Goal: Transaction & Acquisition: Purchase product/service

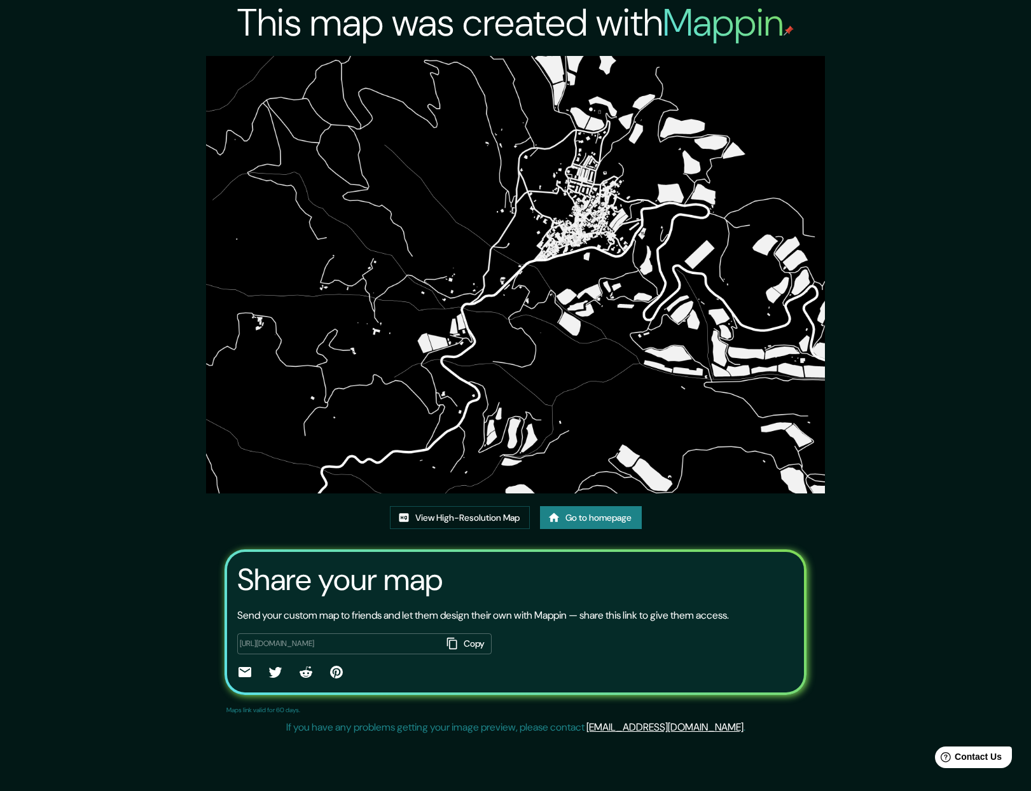
click at [574, 516] on link "Go to homepage" at bounding box center [591, 518] width 102 height 24
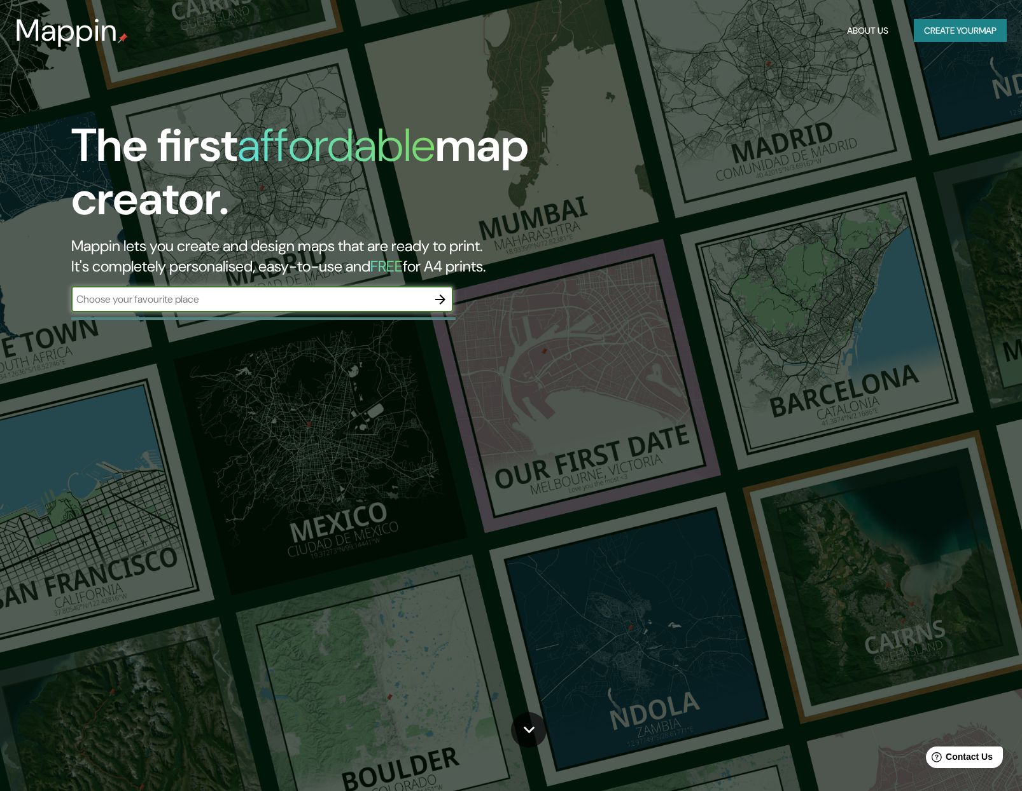
click at [310, 296] on input "text" at bounding box center [249, 299] width 356 height 15
type input "ZAGRA"
click at [442, 296] on icon "button" at bounding box center [440, 300] width 10 height 10
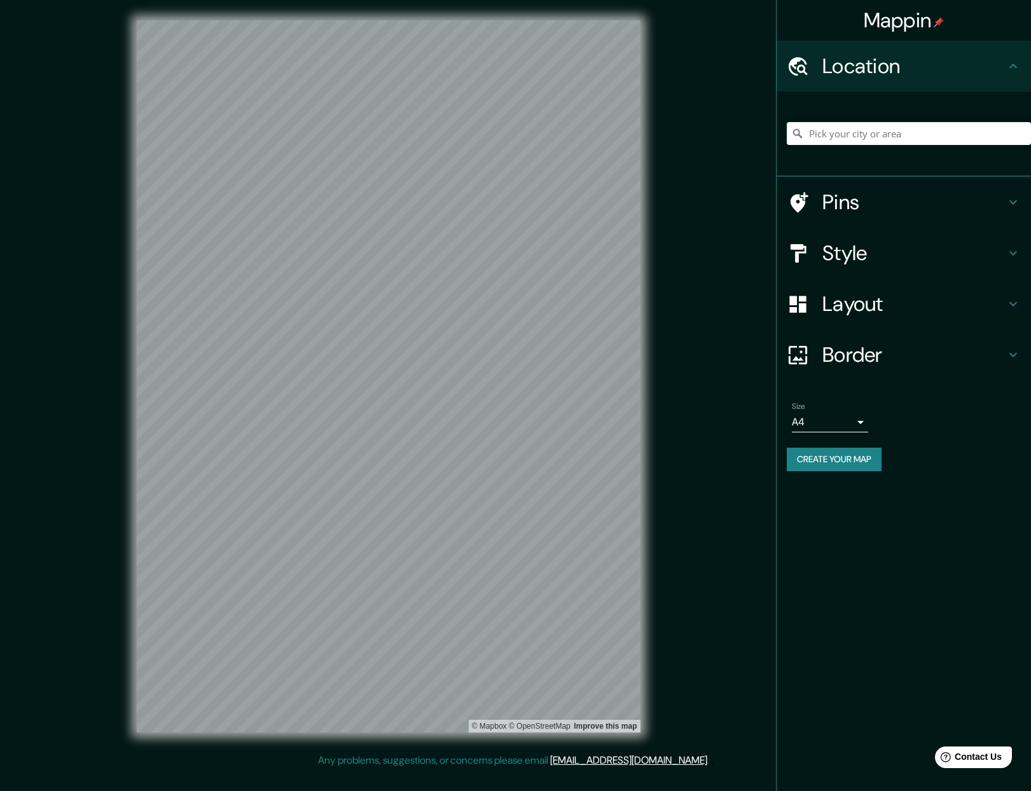
click at [843, 194] on h4 "Pins" at bounding box center [914, 202] width 183 height 25
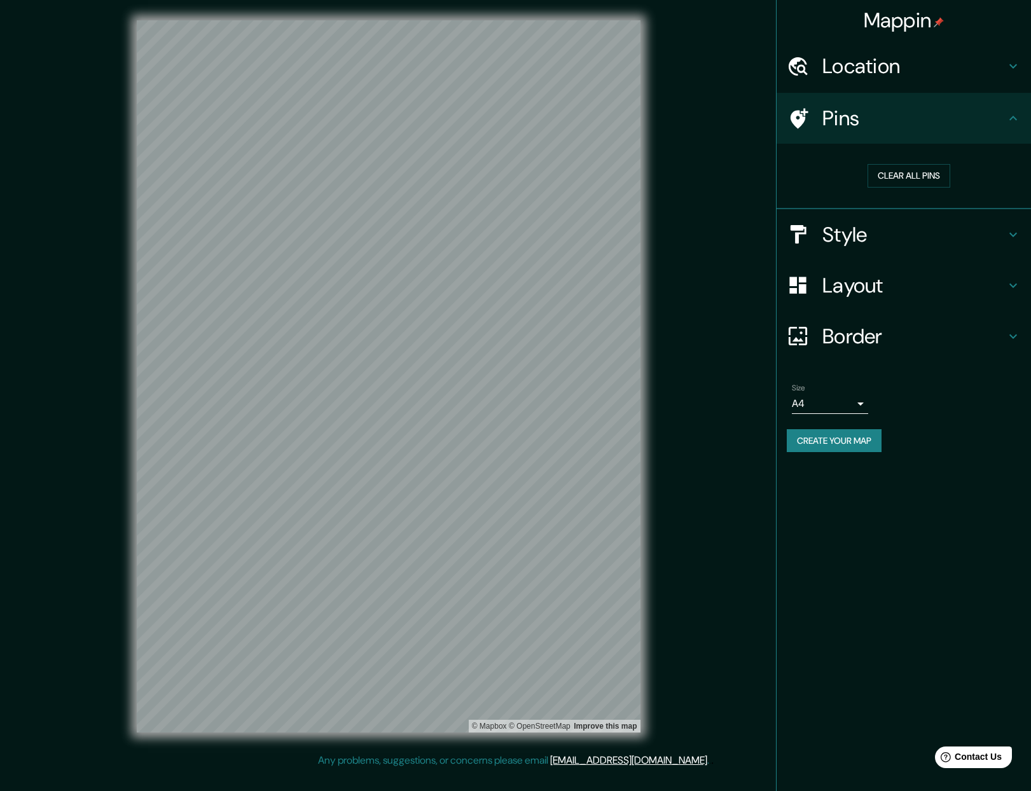
click at [855, 238] on h4 "Style" at bounding box center [914, 234] width 183 height 25
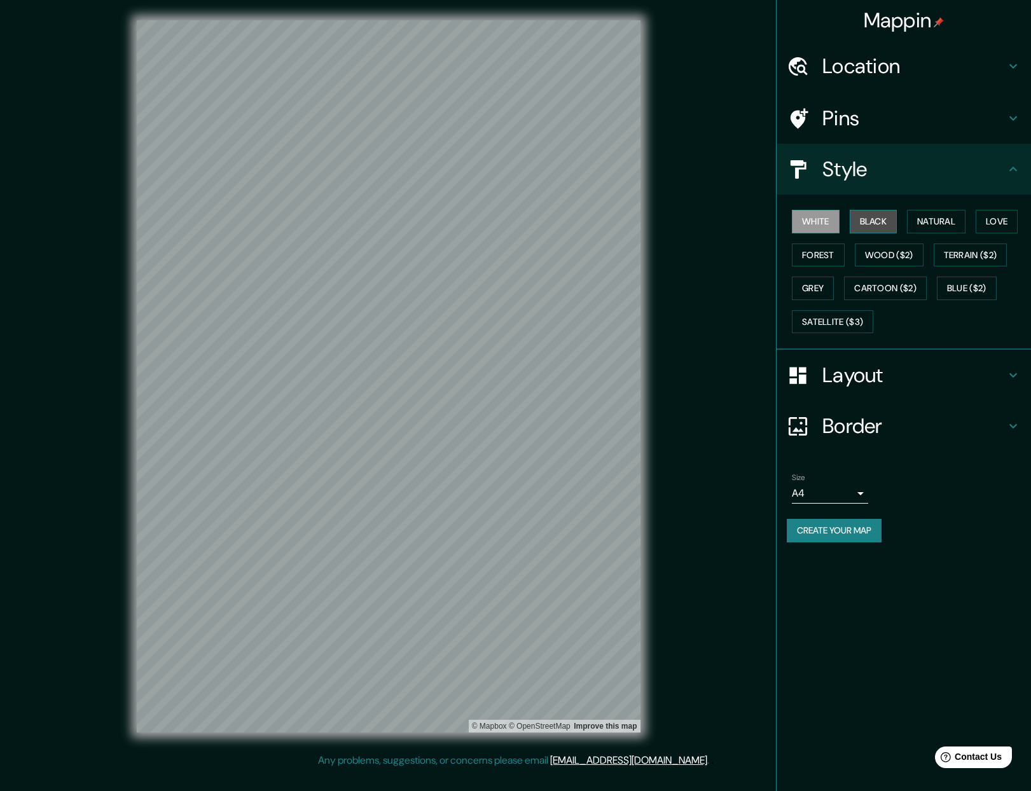
click at [874, 226] on button "Black" at bounding box center [874, 222] width 48 height 24
click at [864, 373] on h4 "Layout" at bounding box center [914, 375] width 183 height 25
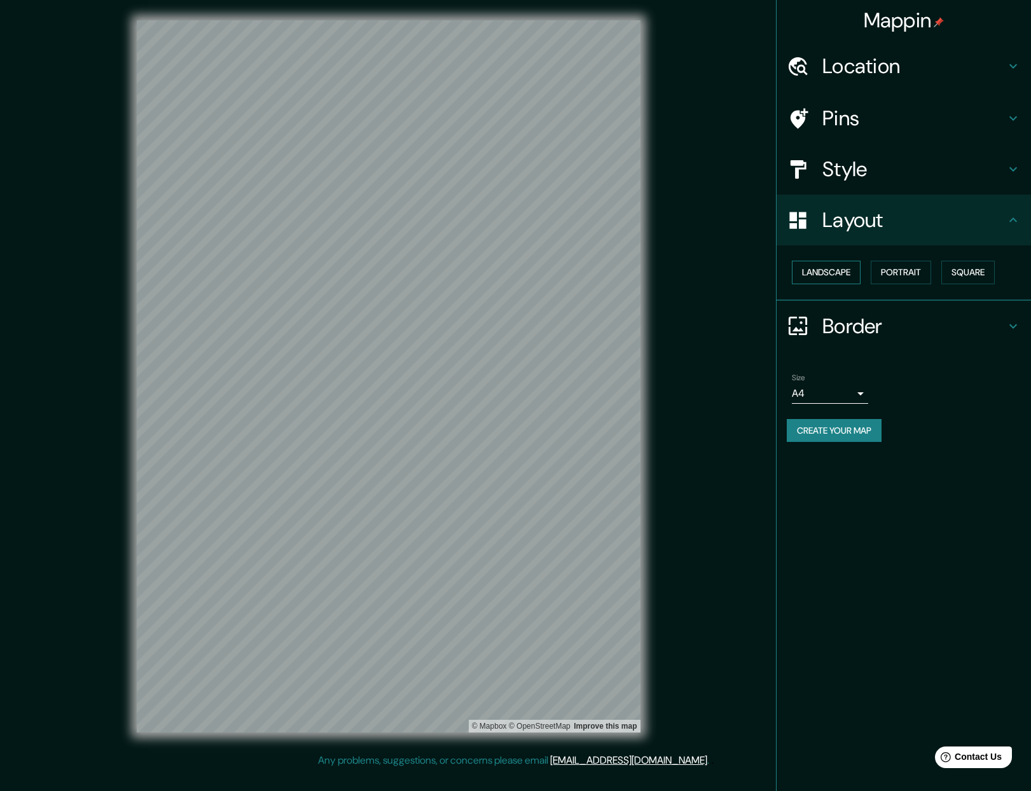
click at [834, 274] on button "Landscape" at bounding box center [826, 273] width 69 height 24
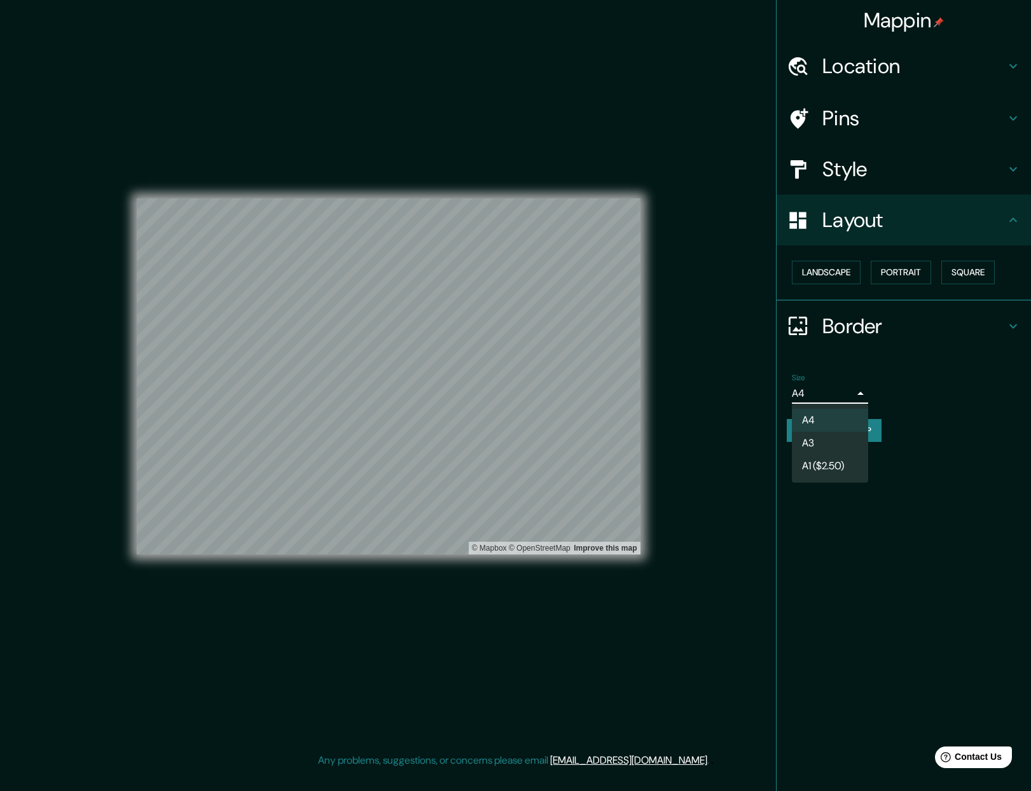
click at [852, 396] on body "Mappin Location Pins Style Layout Landscape Portrait Square Border Choose a bor…" at bounding box center [515, 395] width 1031 height 791
click at [824, 437] on li "A3" at bounding box center [830, 443] width 76 height 23
type input "a4"
click at [851, 72] on h4 "Location" at bounding box center [914, 65] width 183 height 25
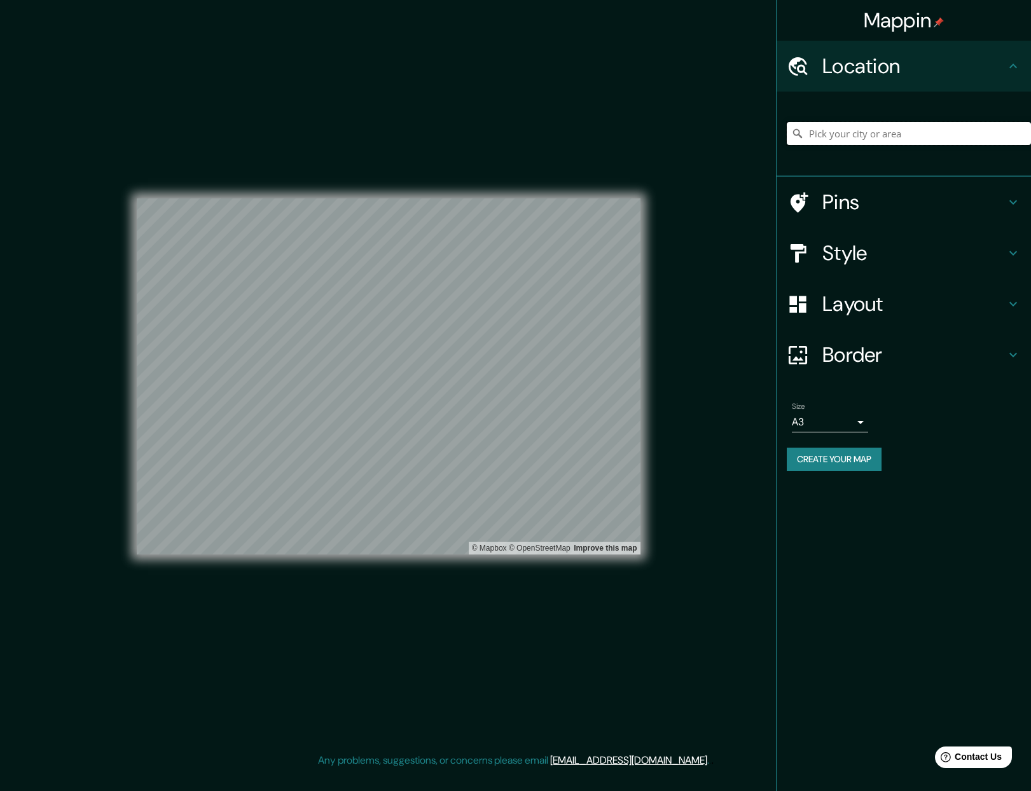
click at [845, 136] on input "Pick your city or area" at bounding box center [909, 133] width 244 height 23
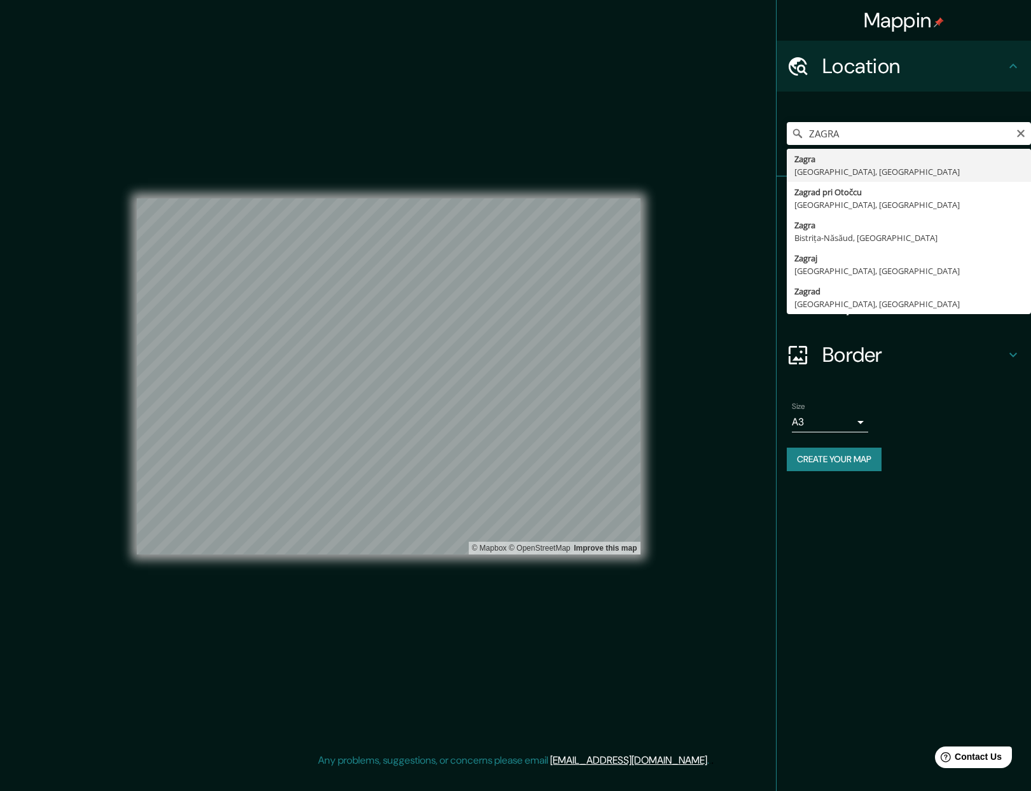
type input "Zagra, provincia de Granada, España"
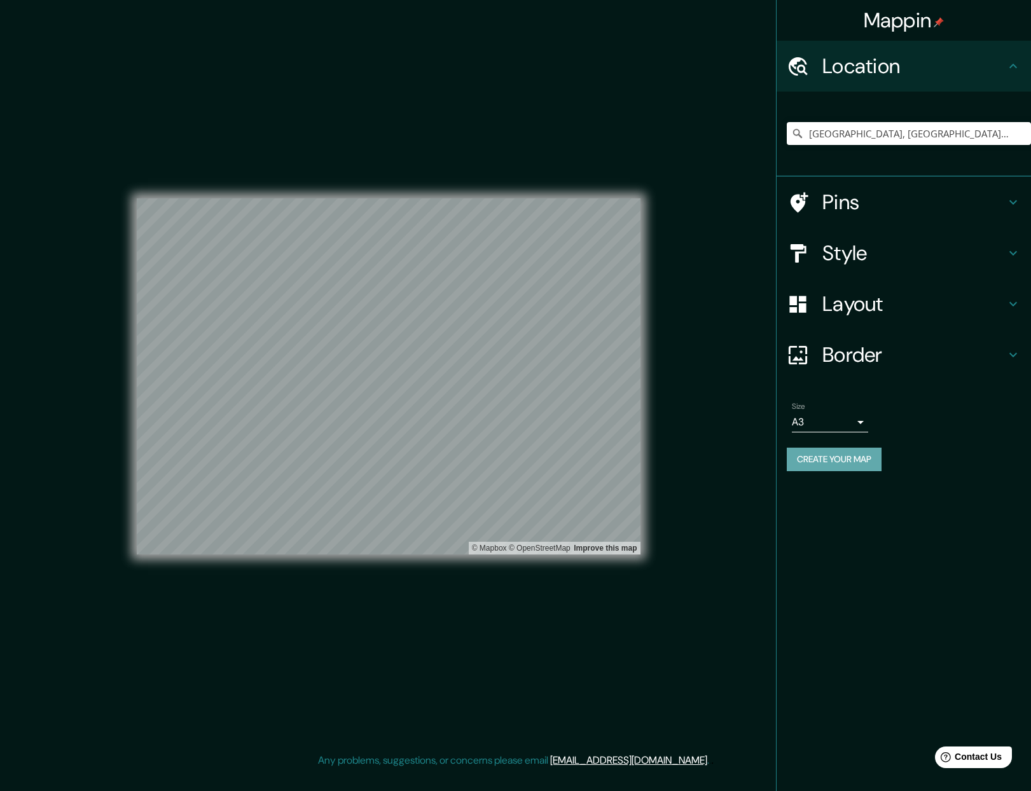
click at [844, 464] on button "Create your map" at bounding box center [834, 460] width 95 height 24
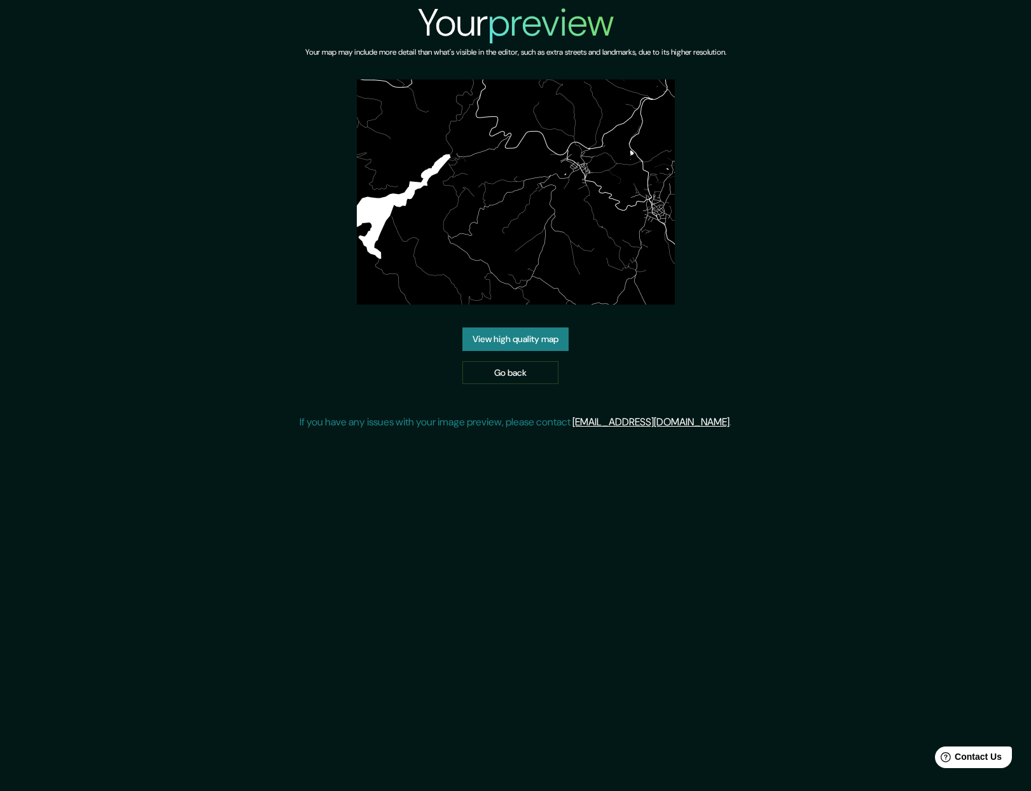
click at [503, 334] on link "View high quality map" at bounding box center [516, 340] width 106 height 24
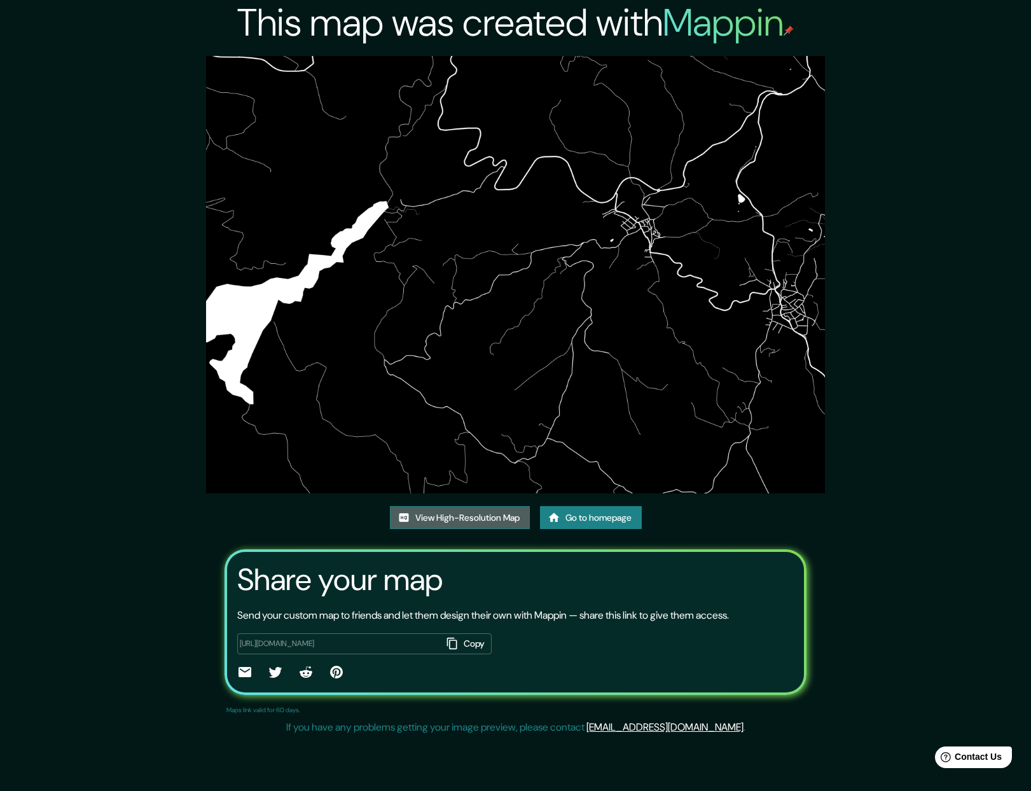
click at [433, 522] on link "View High-Resolution Map" at bounding box center [460, 518] width 140 height 24
